Goal: Task Accomplishment & Management: Use online tool/utility

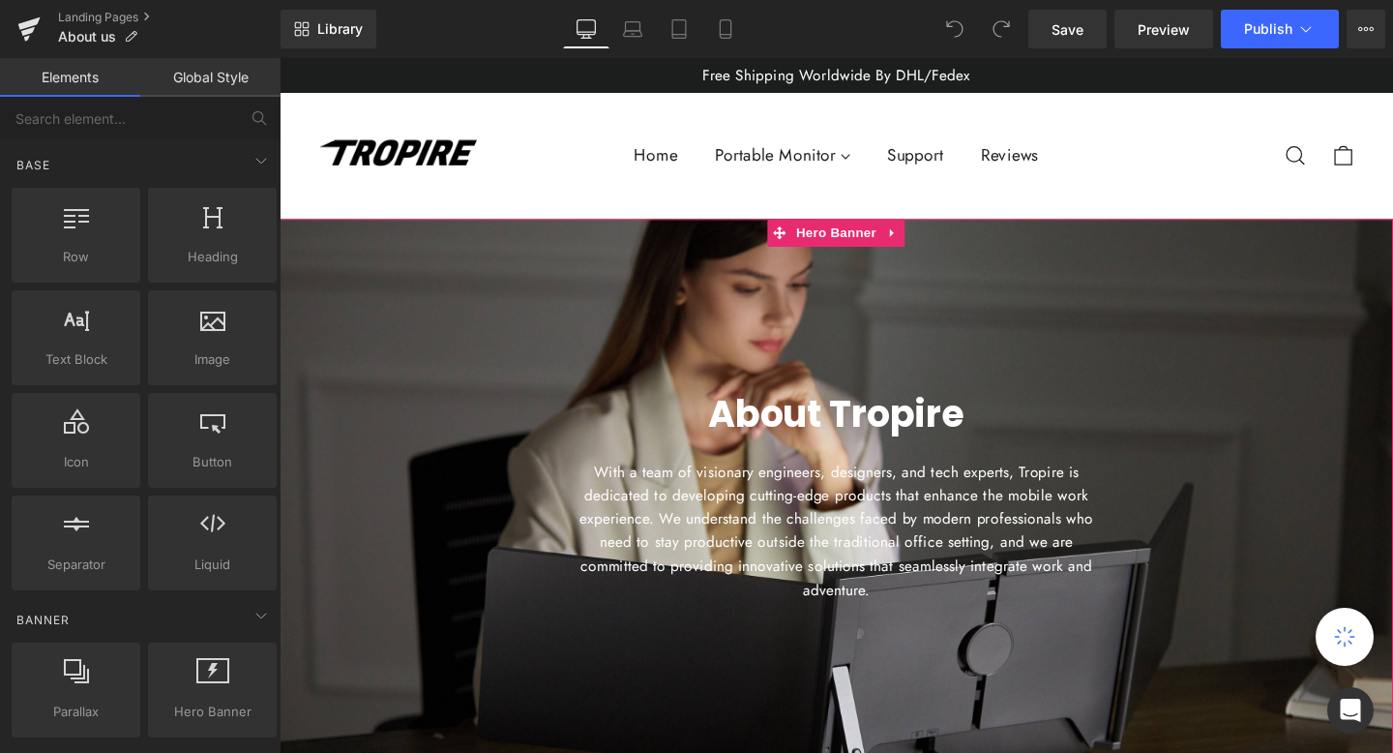
click at [366, 479] on span "About Tropire Heading With a team of visionary engineers, designers, and tech e…" at bounding box center [865, 524] width 1171 height 292
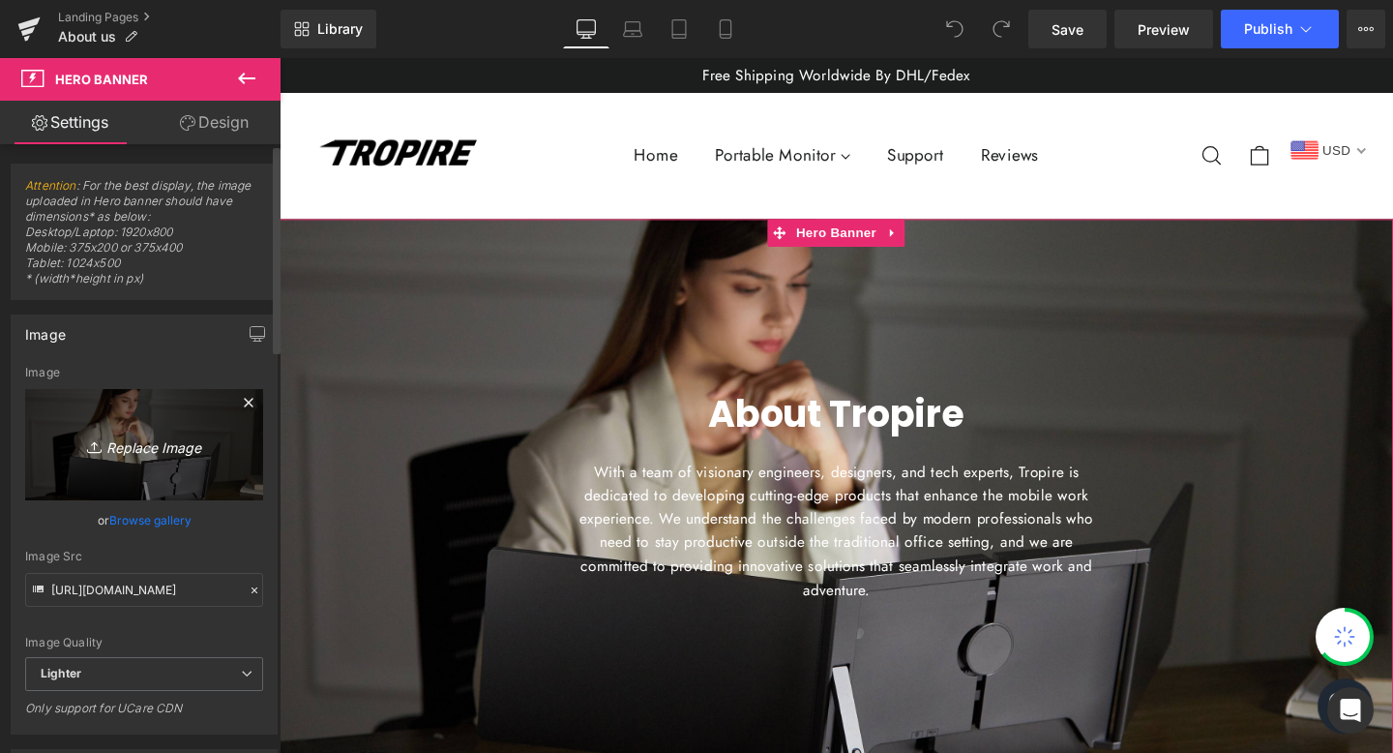
click at [169, 466] on link "Replace Image" at bounding box center [144, 444] width 238 height 111
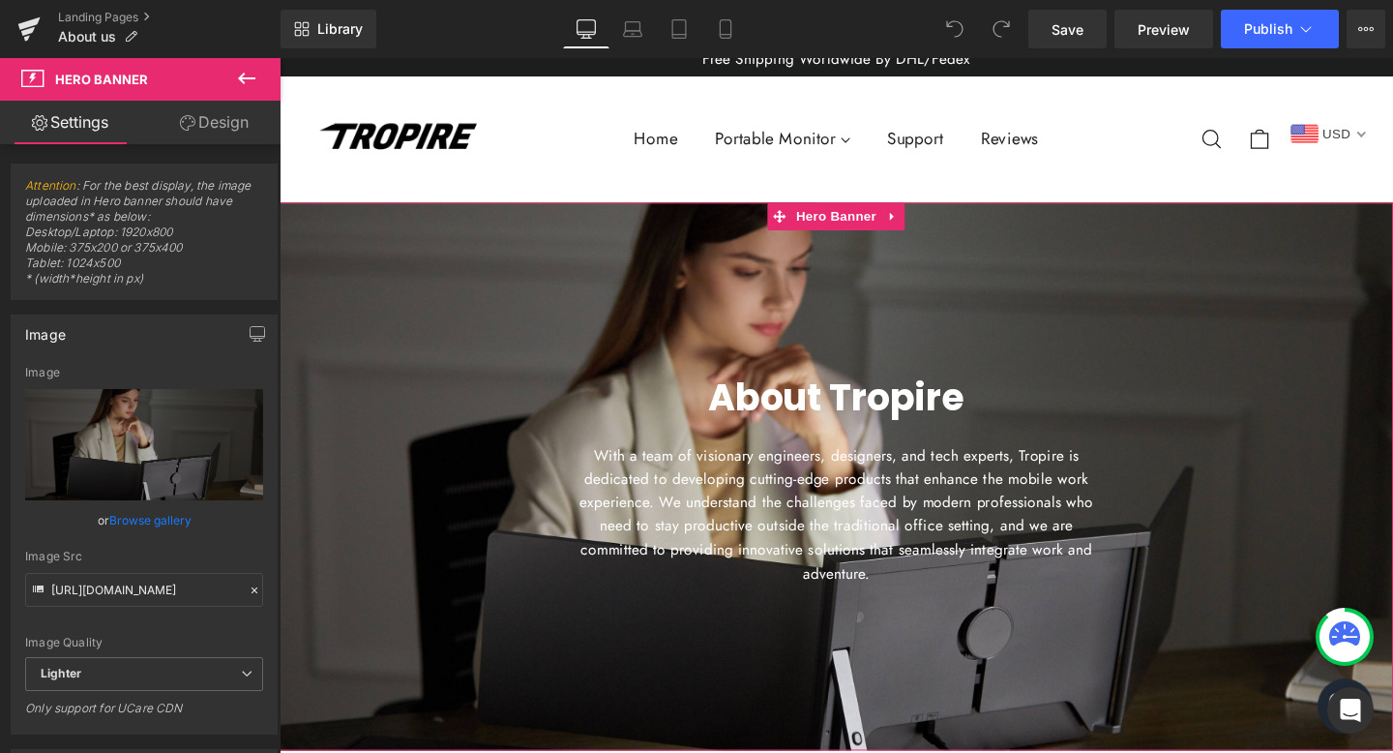
scroll to position [20, 0]
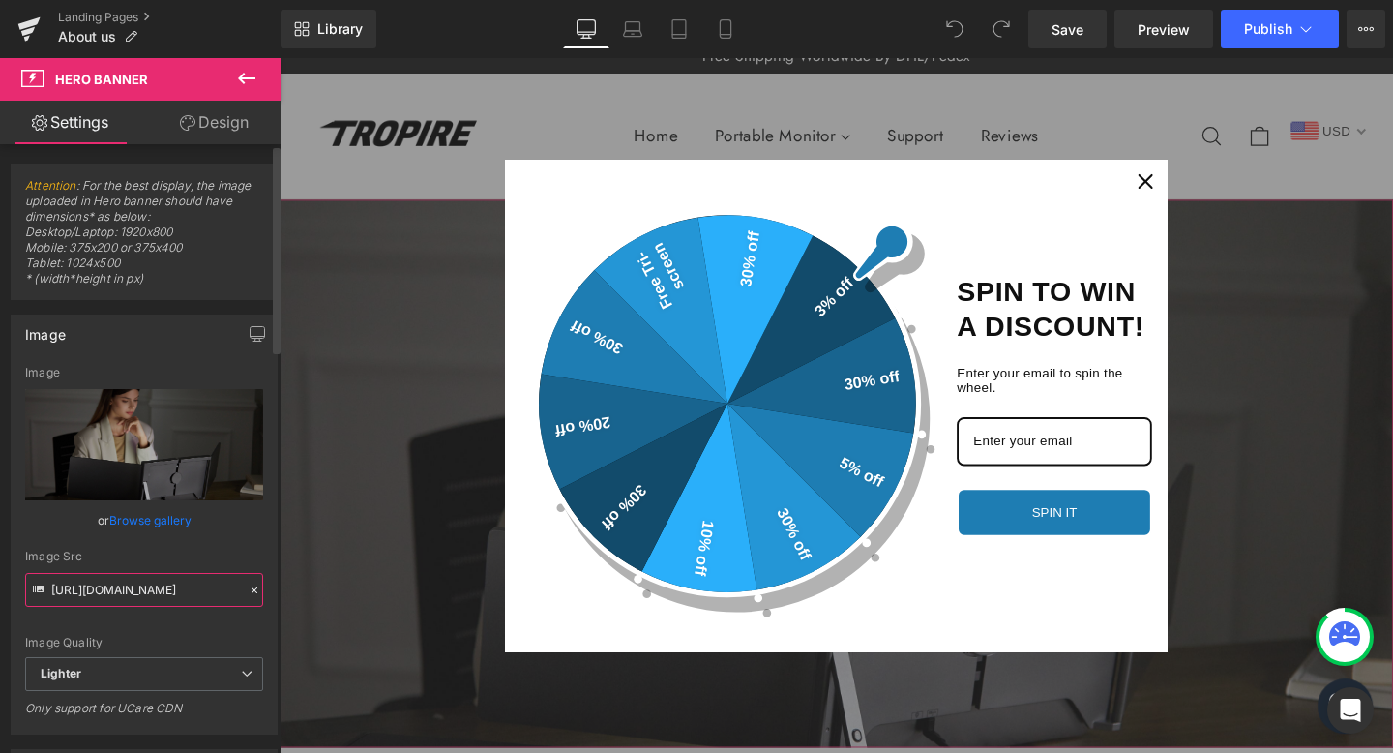
click at [156, 602] on input "[URL][DOMAIN_NAME]" at bounding box center [144, 590] width 238 height 34
click at [154, 588] on input "[URL][DOMAIN_NAME]" at bounding box center [144, 590] width 238 height 34
click at [1193, 183] on icon "close icon" at bounding box center [1189, 187] width 15 height 15
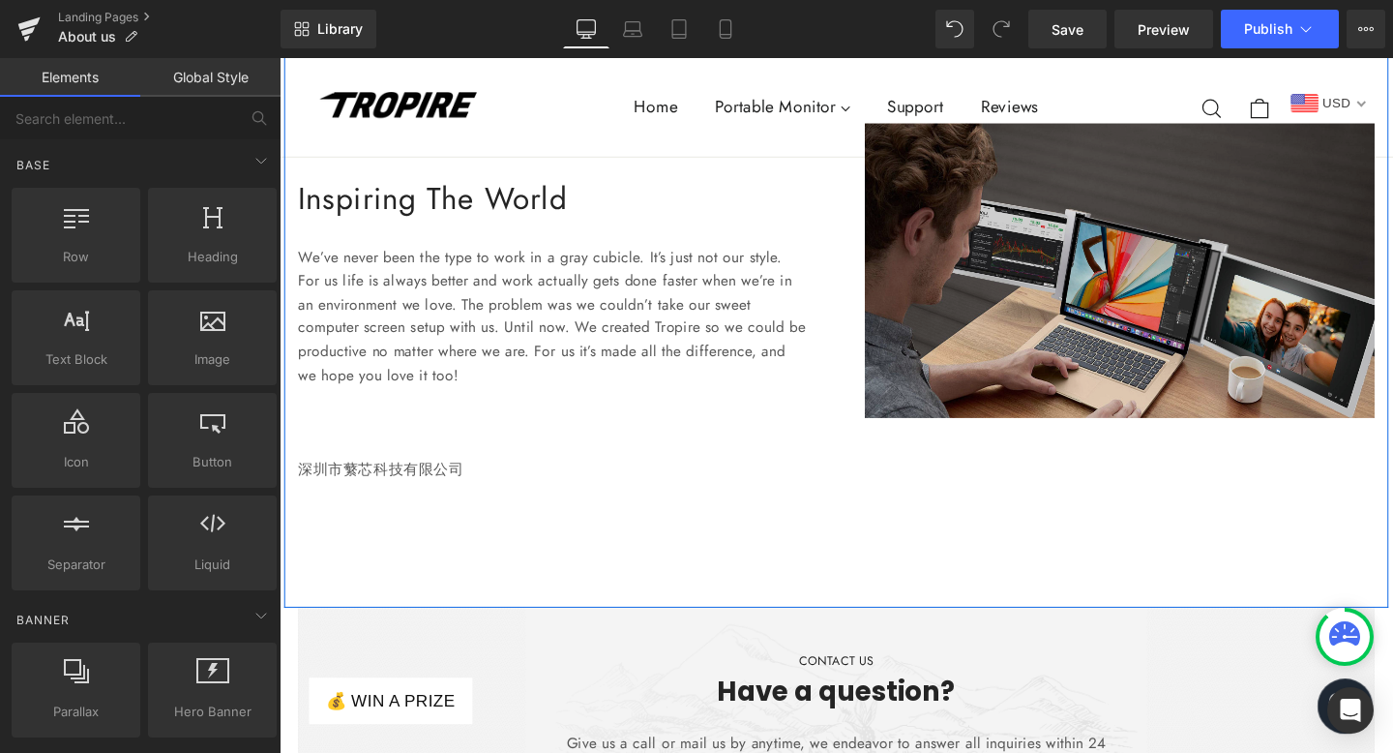
scroll to position [2044, 0]
click at [1022, 322] on img at bounding box center [1163, 283] width 536 height 310
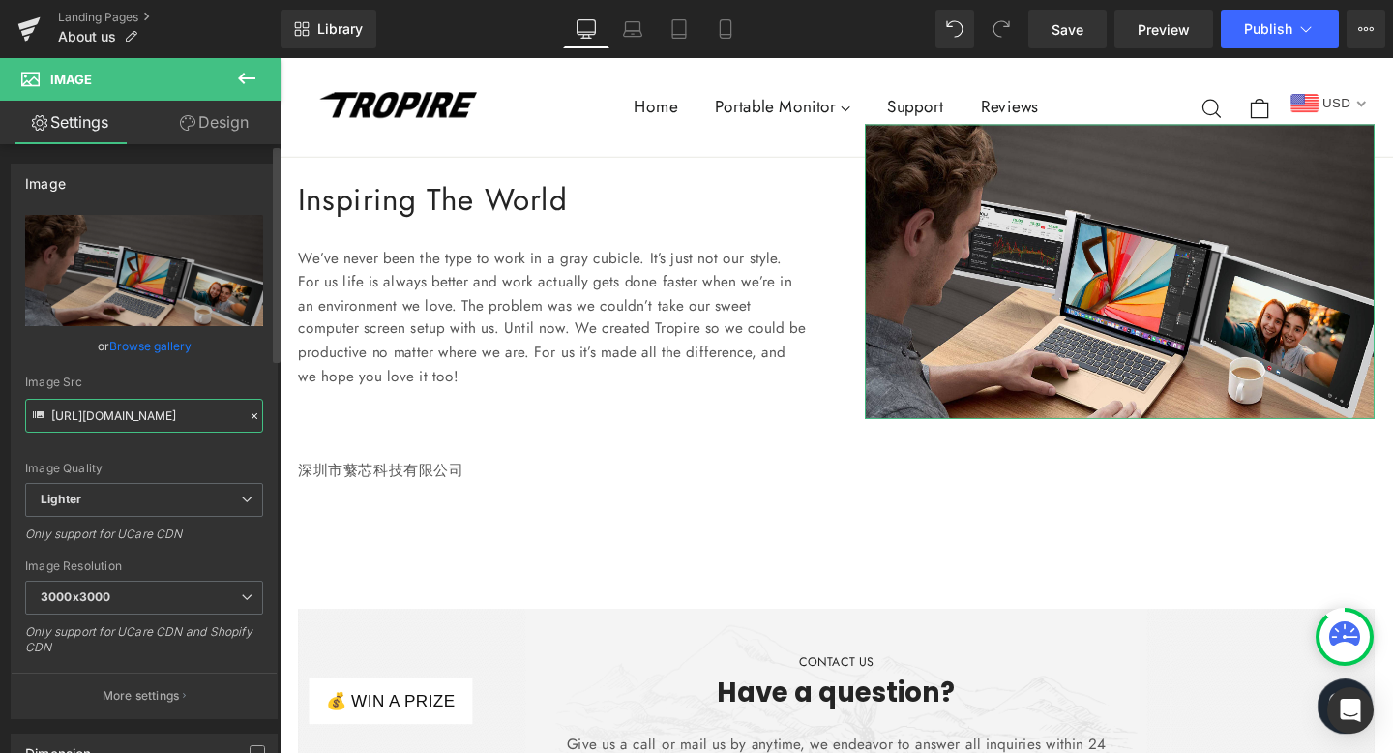
click at [124, 414] on input "[URL][DOMAIN_NAME]" at bounding box center [144, 416] width 238 height 34
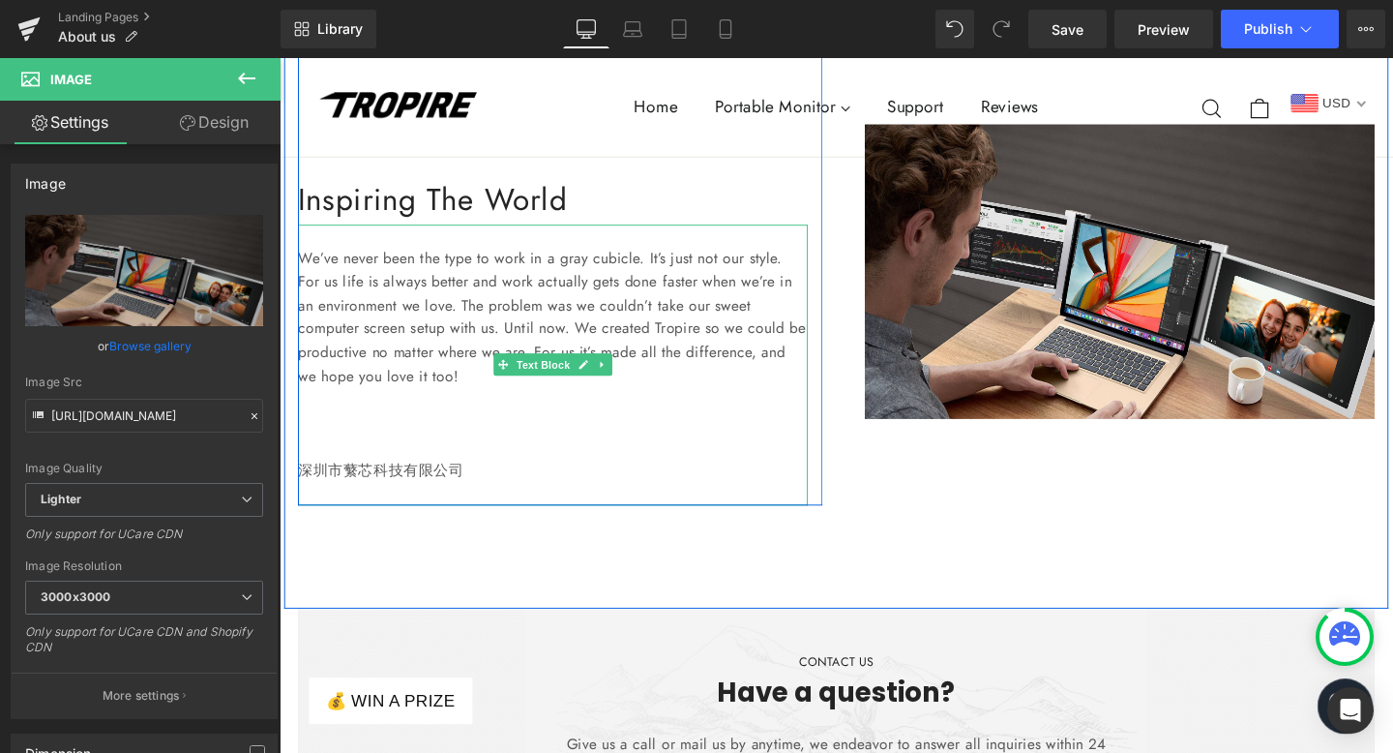
click at [479, 349] on p "We’ve never been the type to work in a gray cubicle. It’s just not our style. F…" at bounding box center [567, 330] width 536 height 149
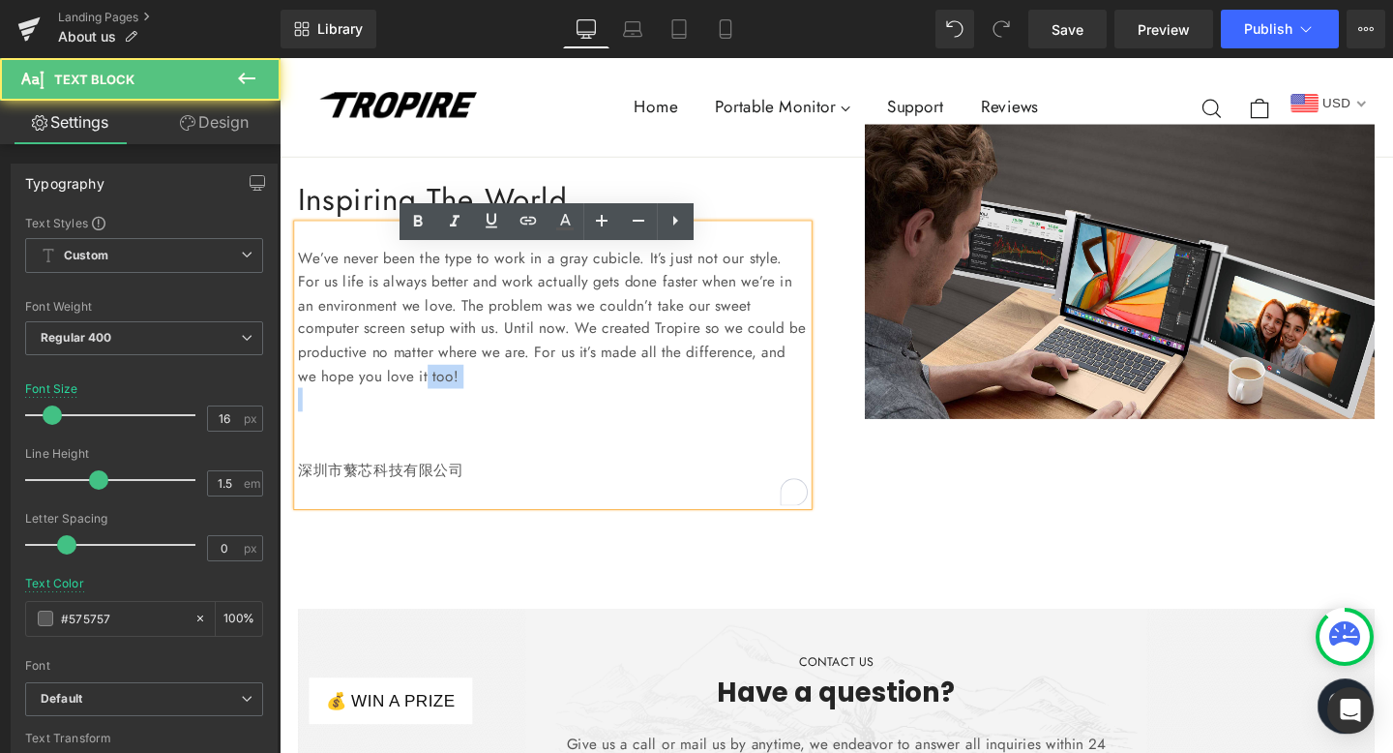
drag, startPoint x: 720, startPoint y: 430, endPoint x: 666, endPoint y: 415, distance: 56.1
click at [666, 415] on div "We’ve never been the type to work in a gray cubicle. It’s just not our style. F…" at bounding box center [567, 381] width 536 height 296
click at [541, 504] on p "深圳市蘩芯科技有限公司" at bounding box center [567, 491] width 536 height 25
drag, startPoint x: 710, startPoint y: 416, endPoint x: 296, endPoint y: 280, distance: 436.0
click at [299, 280] on div "We’ve never been the type to work in a gray cubicle. It’s just not our style. F…" at bounding box center [567, 381] width 536 height 296
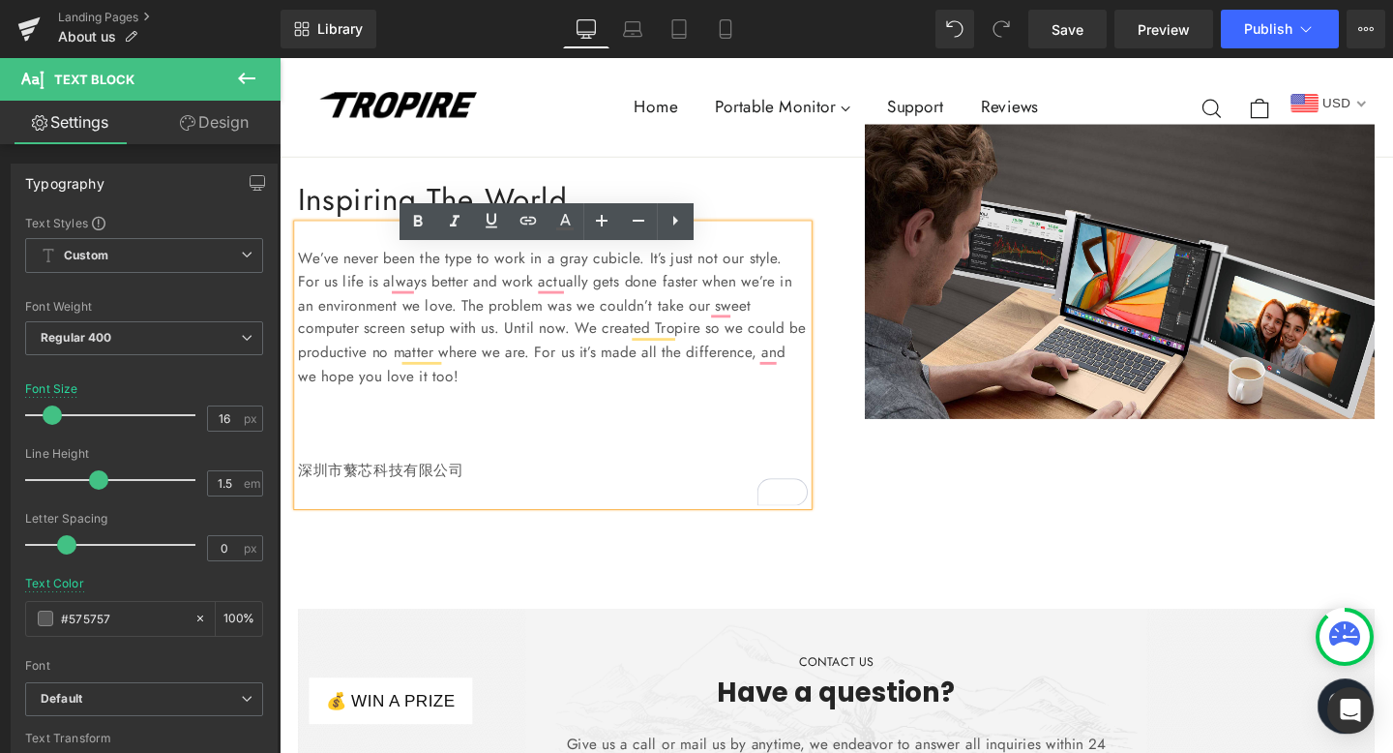
click at [345, 310] on p "We’ve never been the type to work in a gray cubicle. It’s just not our style. F…" at bounding box center [567, 330] width 536 height 149
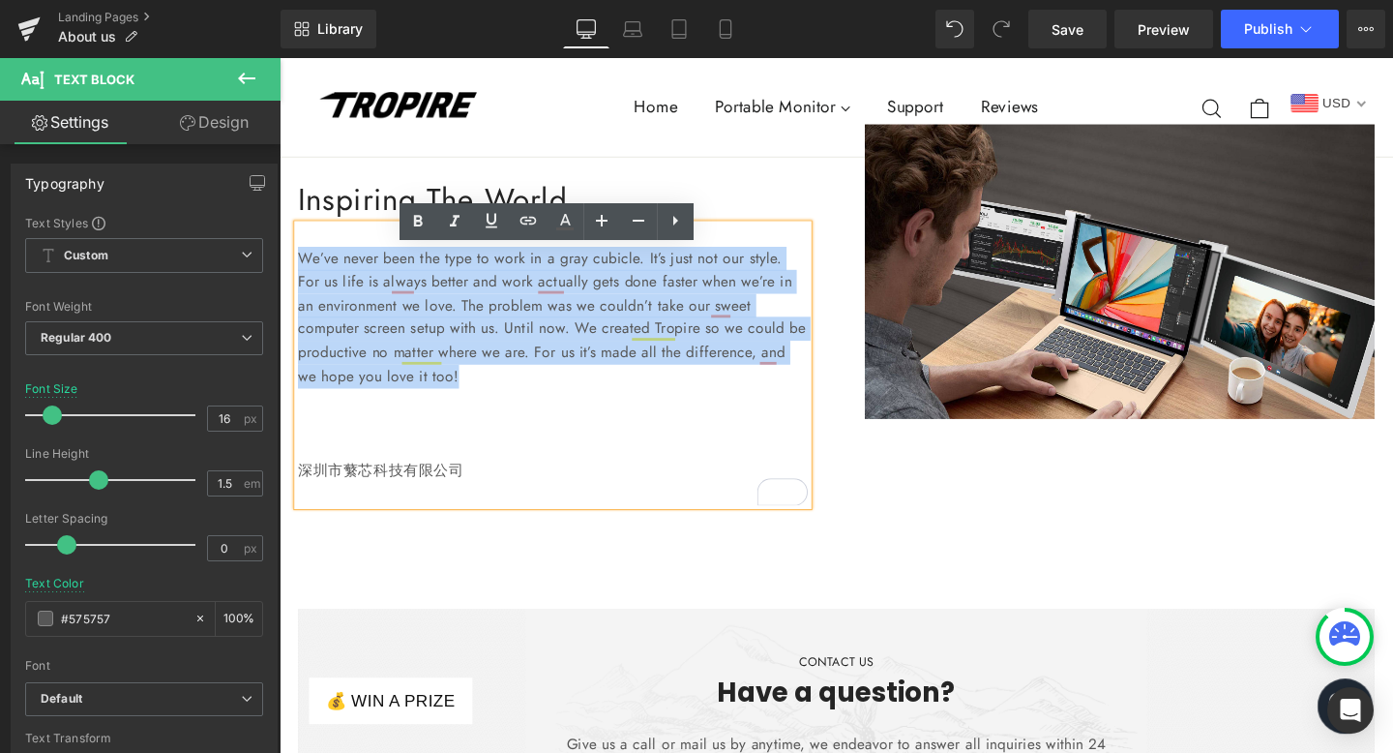
drag, startPoint x: 718, startPoint y: 425, endPoint x: 300, endPoint y: 298, distance: 436.8
click at [300, 298] on p "We’ve never been the type to work in a gray cubicle. It’s just not our style. F…" at bounding box center [567, 330] width 536 height 149
copy p "We’ve never been the type to work in a gray cubicle. It’s just not our style. F…"
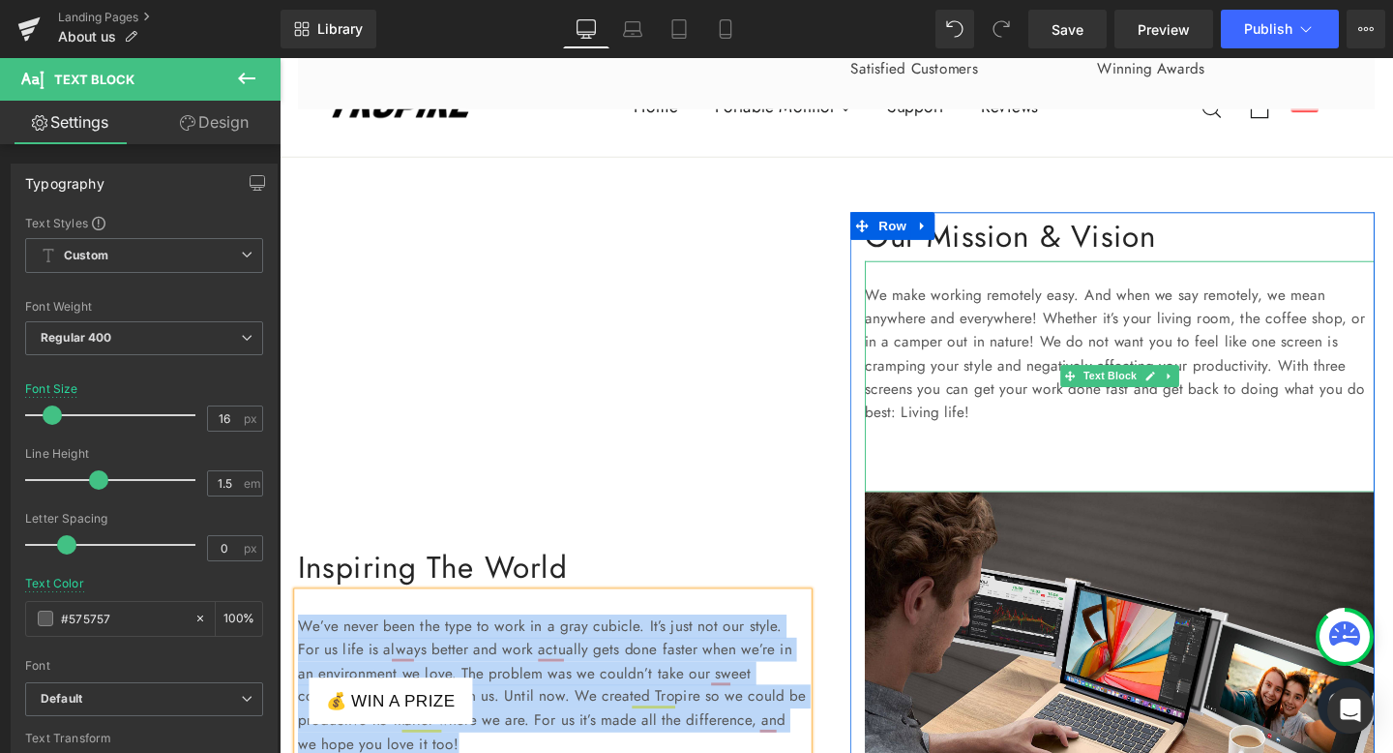
scroll to position [1654, 0]
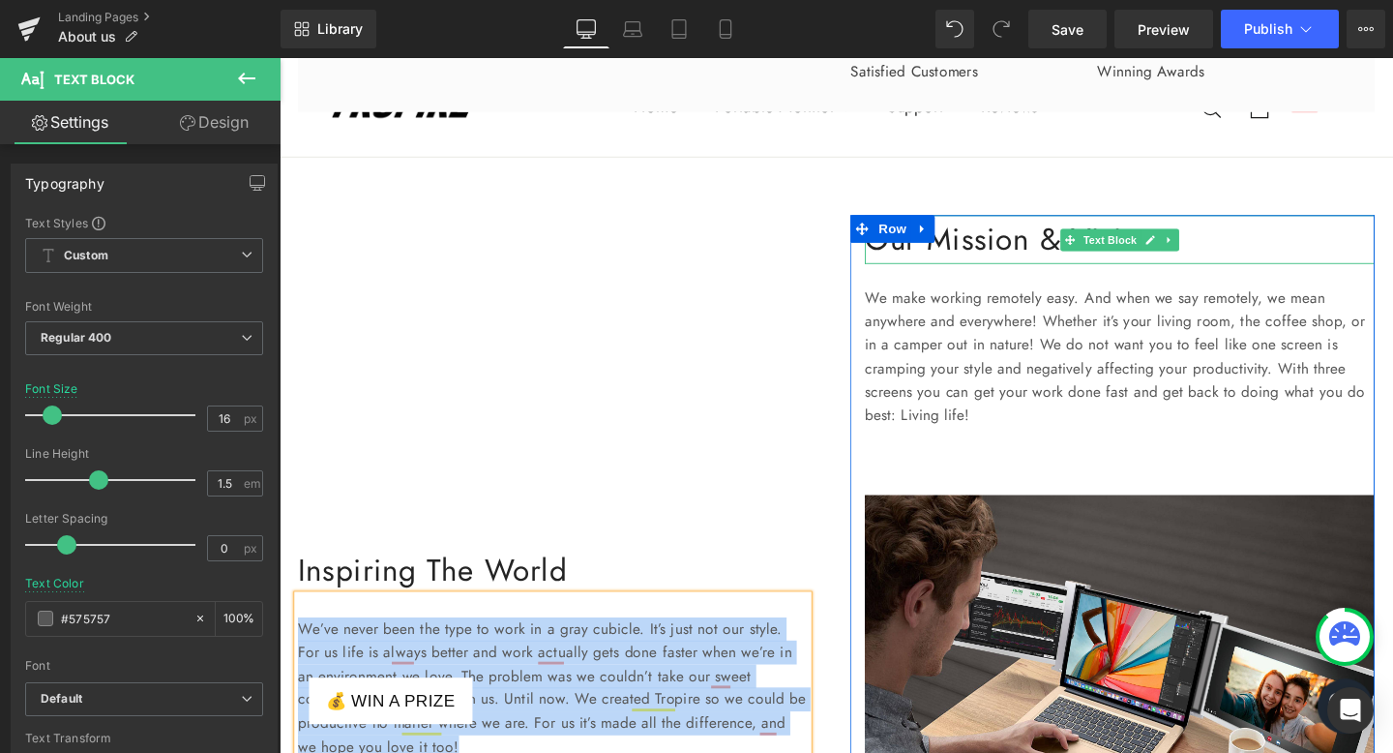
click at [1123, 261] on span "Text Block" at bounding box center [1152, 249] width 64 height 23
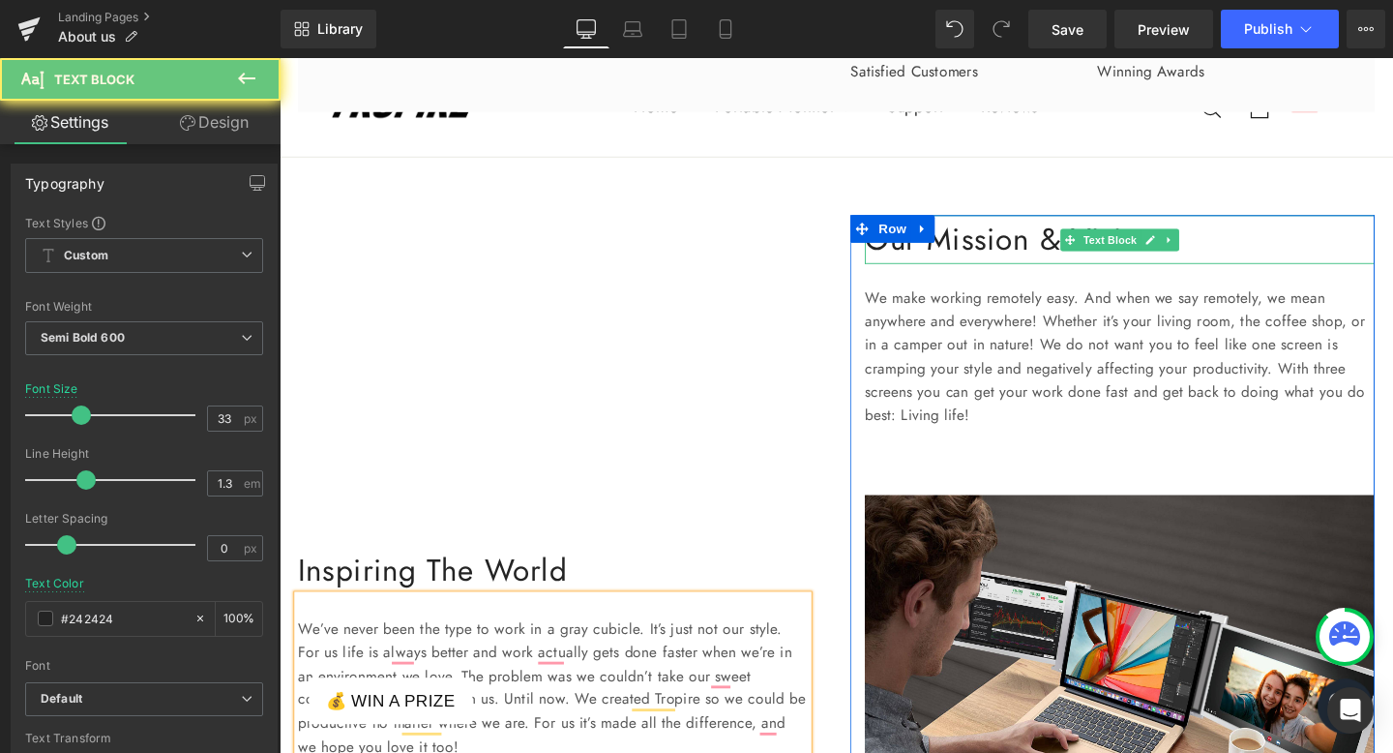
click at [1247, 275] on p "Our Mission & Vision" at bounding box center [1163, 249] width 536 height 51
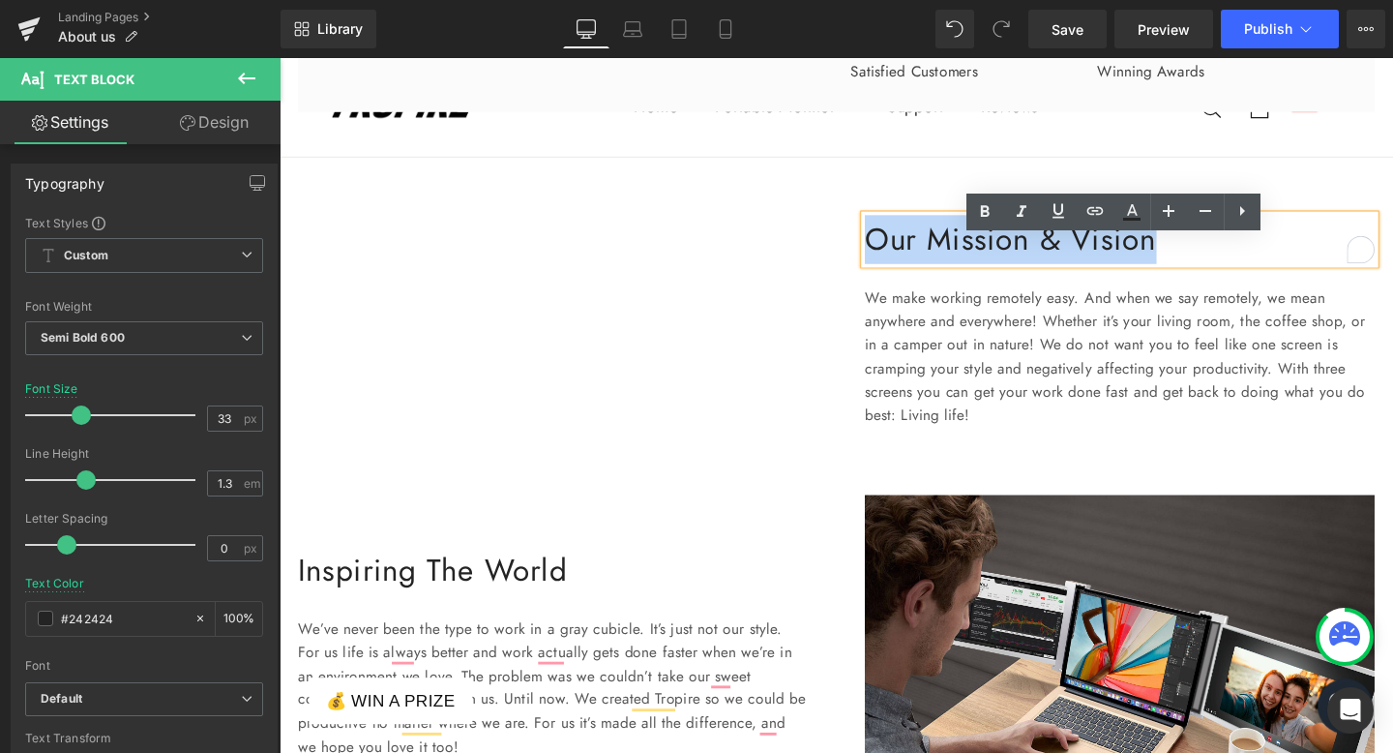
drag, startPoint x: 1245, startPoint y: 276, endPoint x: 896, endPoint y: 278, distance: 349.3
click at [896, 275] on p "Our Mission & Vision" at bounding box center [1163, 249] width 536 height 51
copy p "Our Mission & Vision"
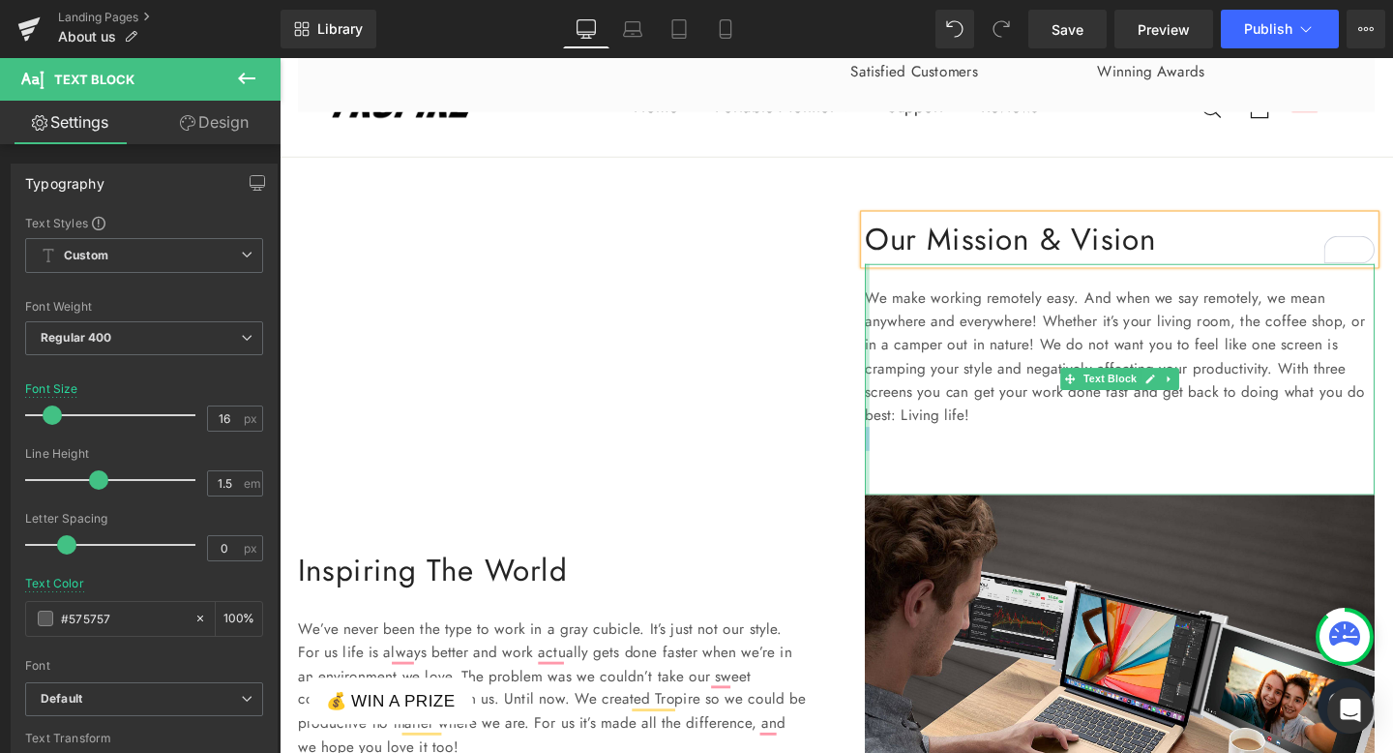
drag, startPoint x: 1273, startPoint y: 465, endPoint x: 899, endPoint y: 332, distance: 397.5
click at [899, 332] on div "We make working remotely easy. And when we say remotely, we mean anywhere and e…" at bounding box center [1163, 396] width 536 height 243
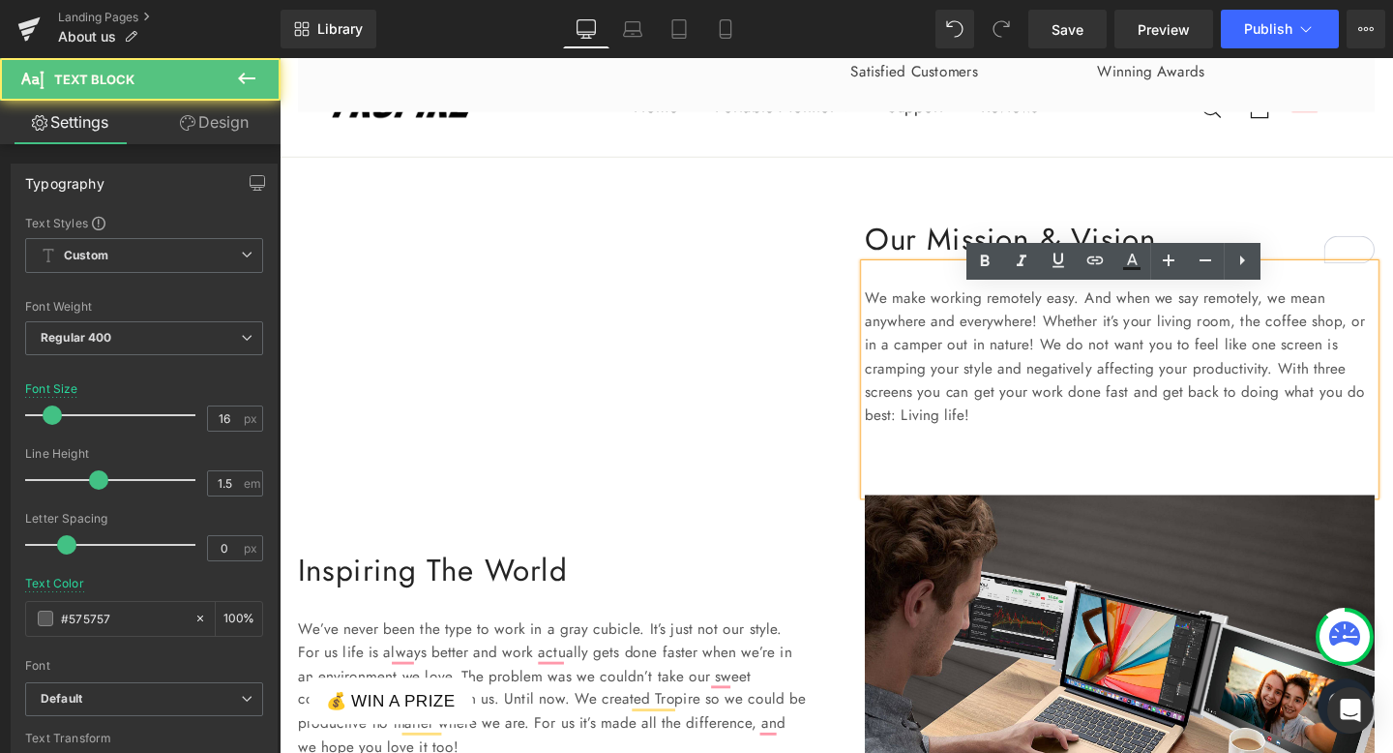
click at [1018, 356] on p "We make working remotely easy. And when we say remotely, we mean anywhere and e…" at bounding box center [1163, 372] width 536 height 149
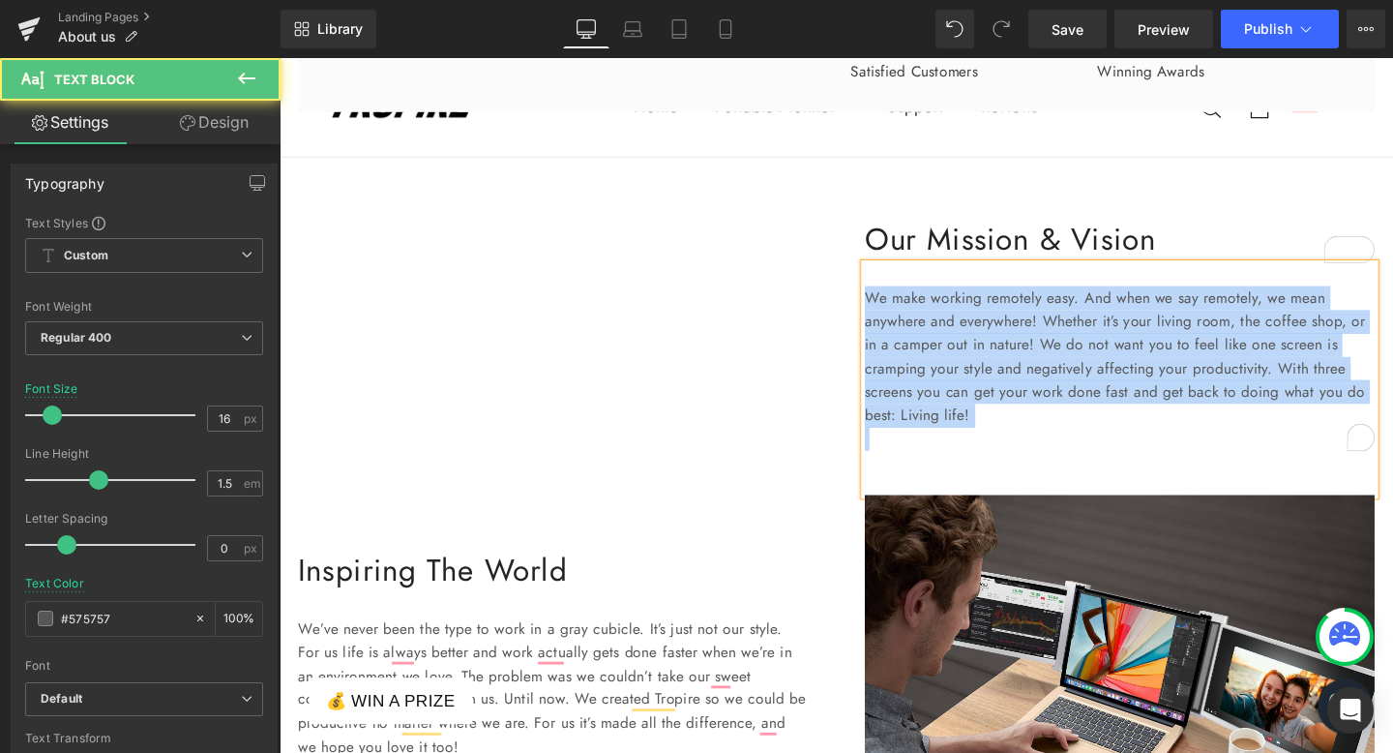
copy p "We make working remotely easy. And when we say remotely, we mean anywhere and e…"
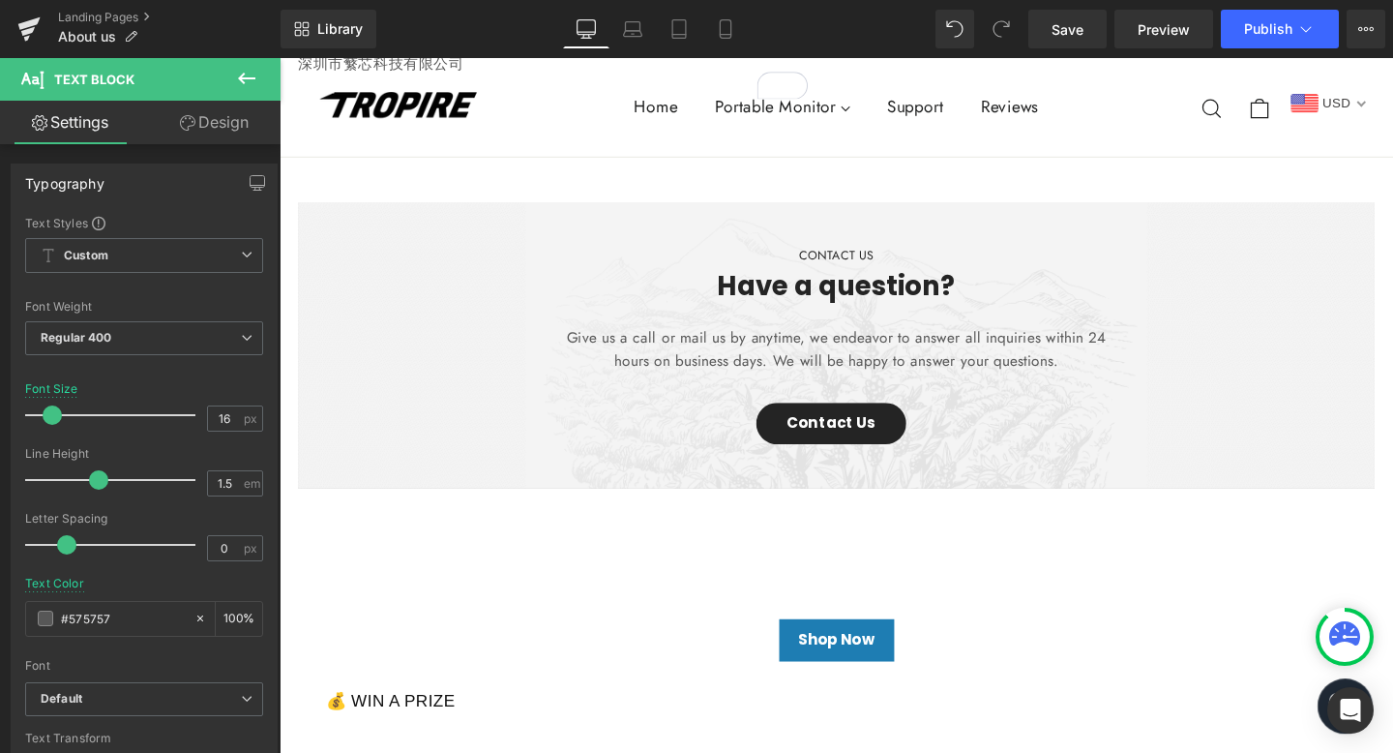
scroll to position [2467, 0]
